Goal: Task Accomplishment & Management: Use online tool/utility

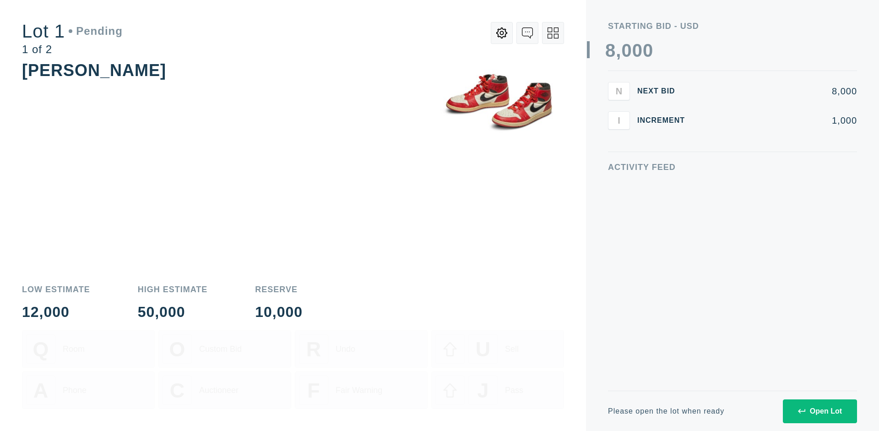
click at [820, 411] on div "Open Lot" at bounding box center [820, 411] width 44 height 8
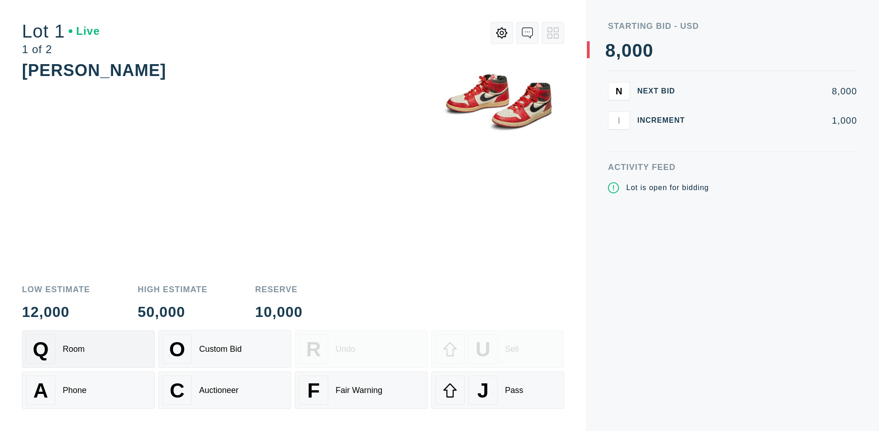
click at [88, 349] on div "Q Room" at bounding box center [88, 348] width 125 height 29
click at [498, 349] on div "U Sell" at bounding box center [497, 348] width 125 height 29
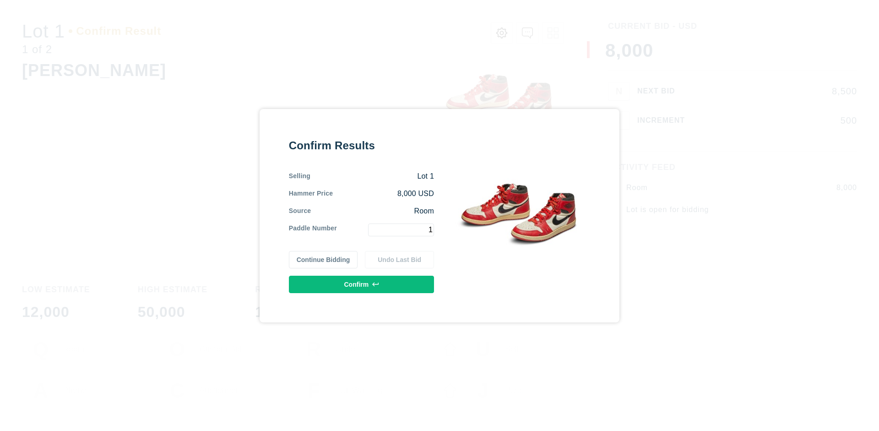
type input "1"
click at [362, 284] on button "Confirm" at bounding box center [361, 284] width 145 height 17
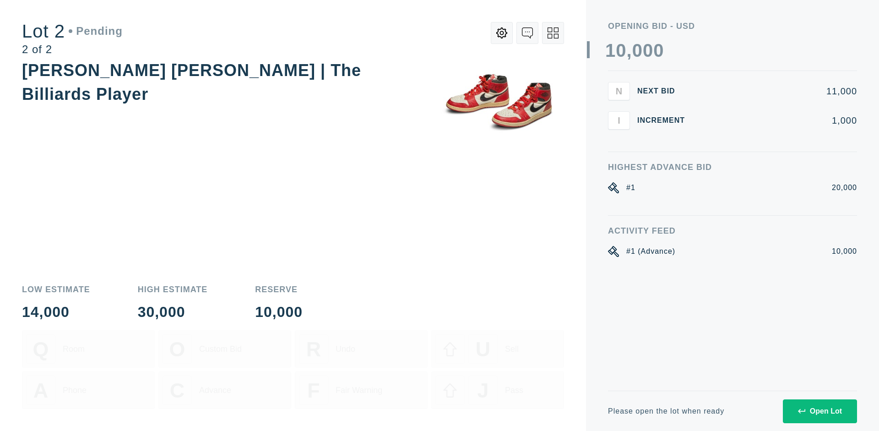
click at [820, 411] on div "Open Lot" at bounding box center [820, 411] width 44 height 8
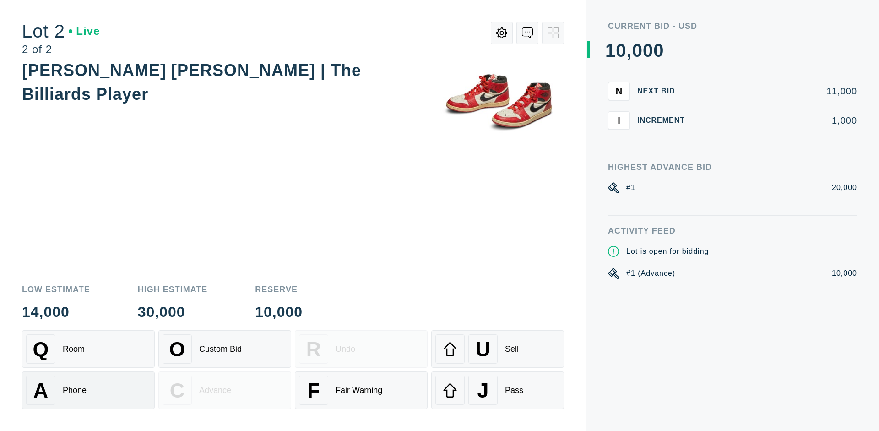
click at [88, 390] on div "A Phone" at bounding box center [88, 389] width 125 height 29
